Goal: Transaction & Acquisition: Book appointment/travel/reservation

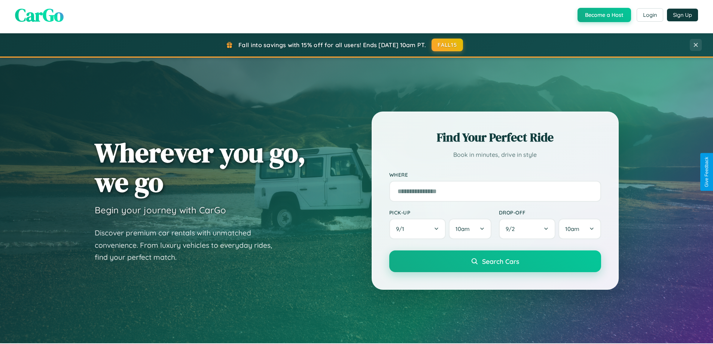
scroll to position [515, 0]
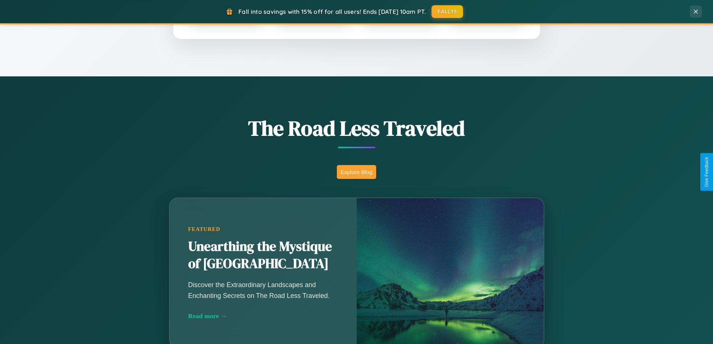
click at [356, 172] on button "Explore Blog" at bounding box center [356, 172] width 39 height 14
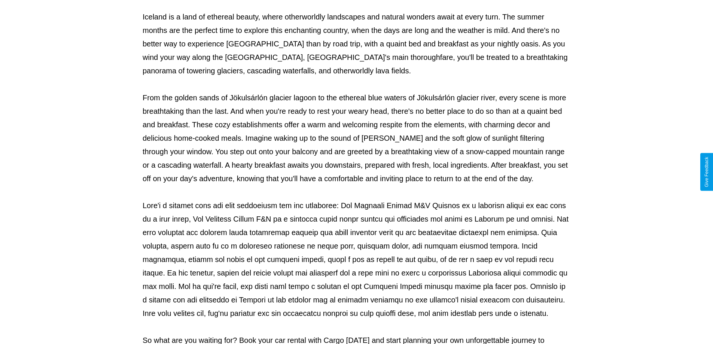
scroll to position [242, 0]
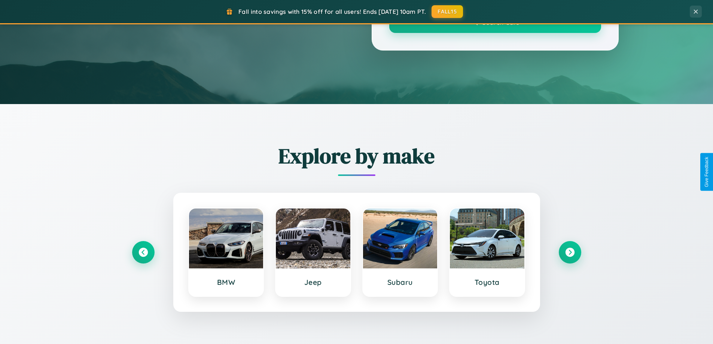
scroll to position [515, 0]
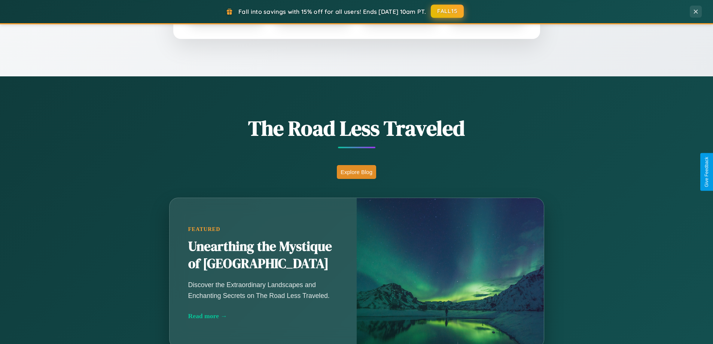
click at [448, 11] on button "FALL15" at bounding box center [447, 10] width 33 height 13
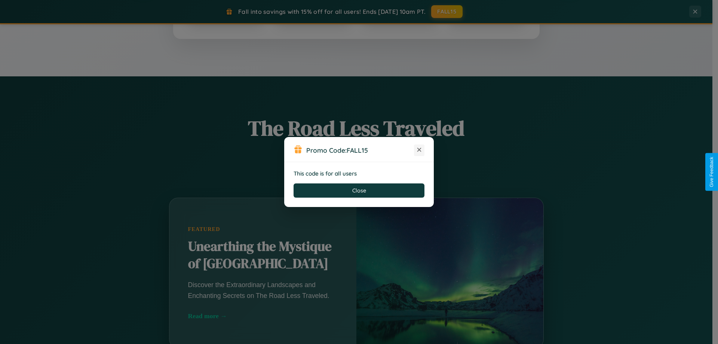
click at [419, 150] on icon at bounding box center [419, 149] width 7 height 7
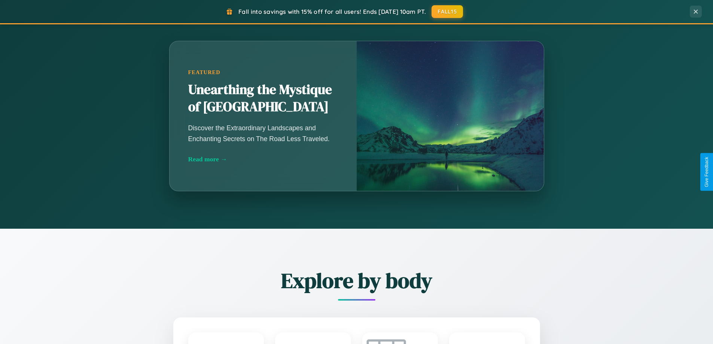
scroll to position [1440, 0]
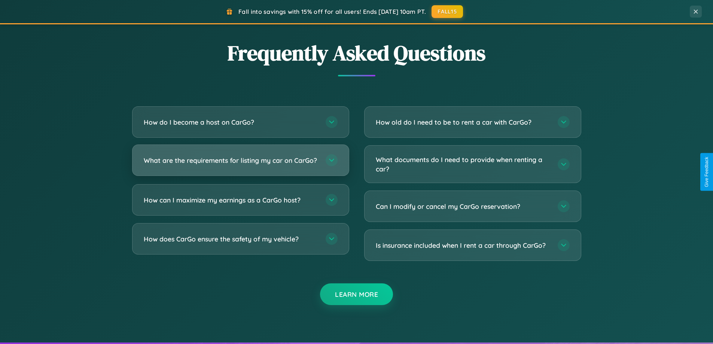
click at [240, 163] on h3 "What are the requirements for listing my car on CarGo?" at bounding box center [231, 160] width 174 height 9
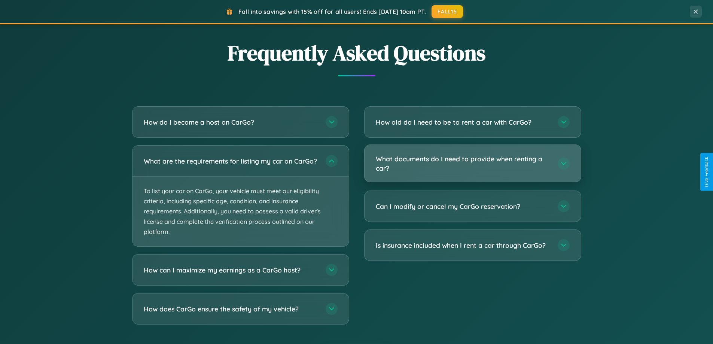
click at [472, 164] on h3 "What documents do I need to provide when renting a car?" at bounding box center [463, 163] width 174 height 18
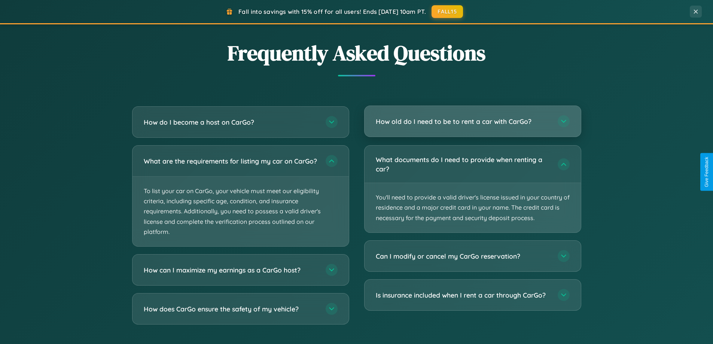
click at [472, 121] on h3 "How old do I need to be to rent a car with CarGo?" at bounding box center [463, 121] width 174 height 9
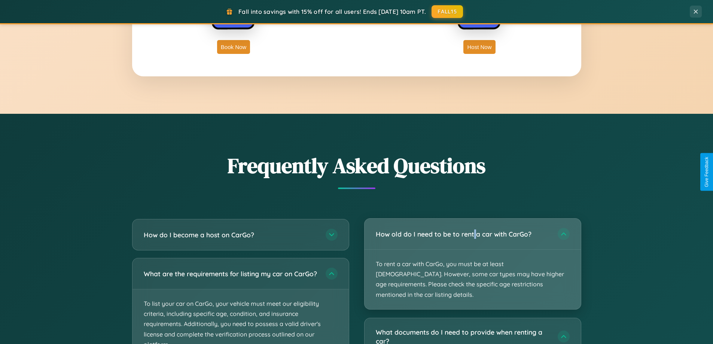
scroll to position [1202, 0]
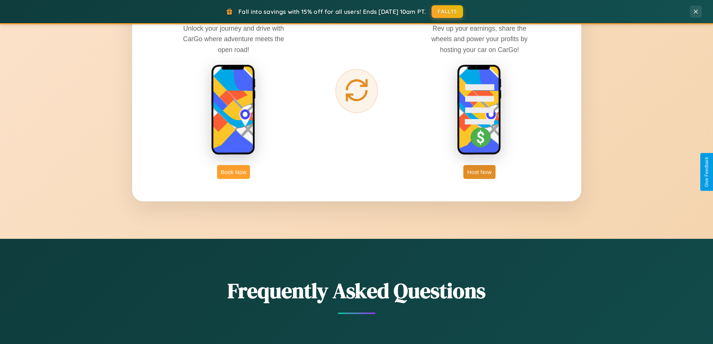
click at [233, 172] on button "Book Now" at bounding box center [233, 172] width 33 height 14
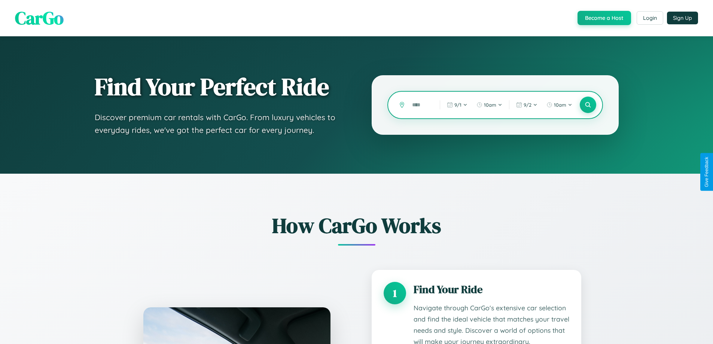
click at [420, 105] on input "text" at bounding box center [420, 104] width 24 height 13
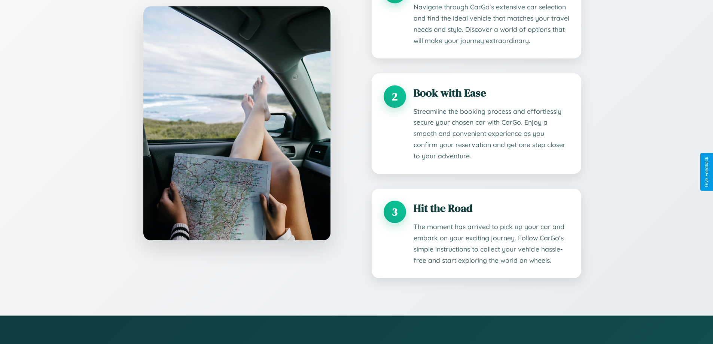
type input "*****"
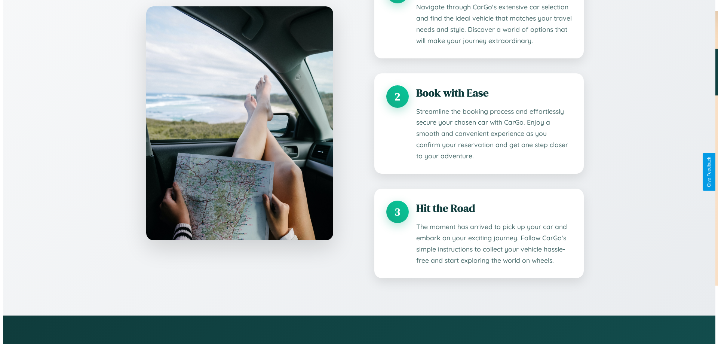
scroll to position [0, 0]
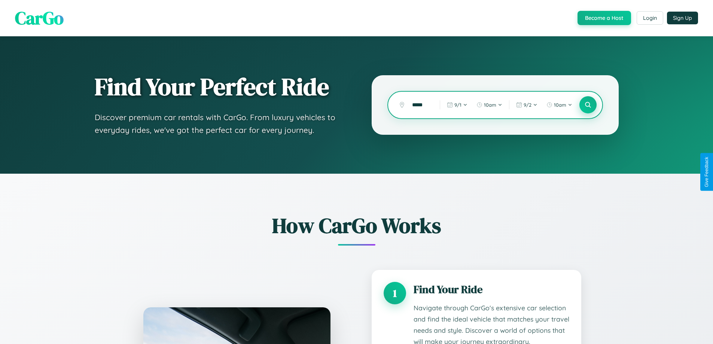
click at [587, 105] on icon at bounding box center [587, 104] width 7 height 7
